Goal: Find specific page/section: Find specific page/section

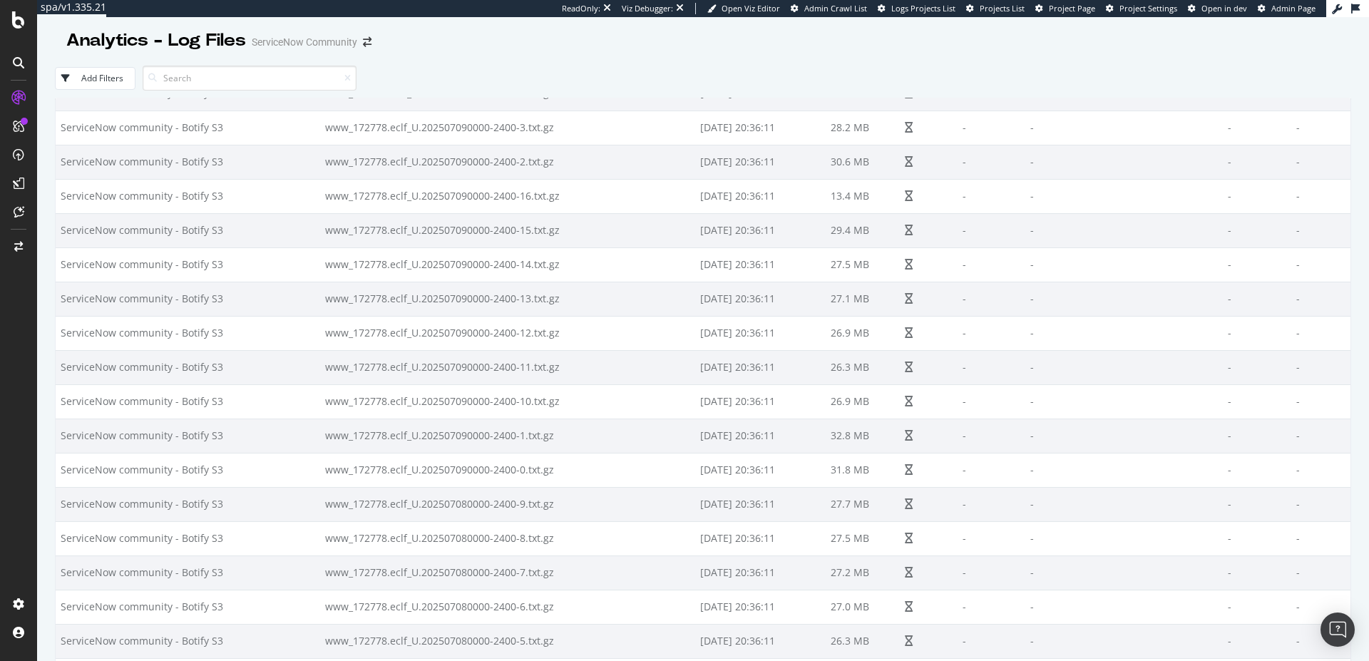
scroll to position [13066, 0]
